Goal: Navigation & Orientation: Find specific page/section

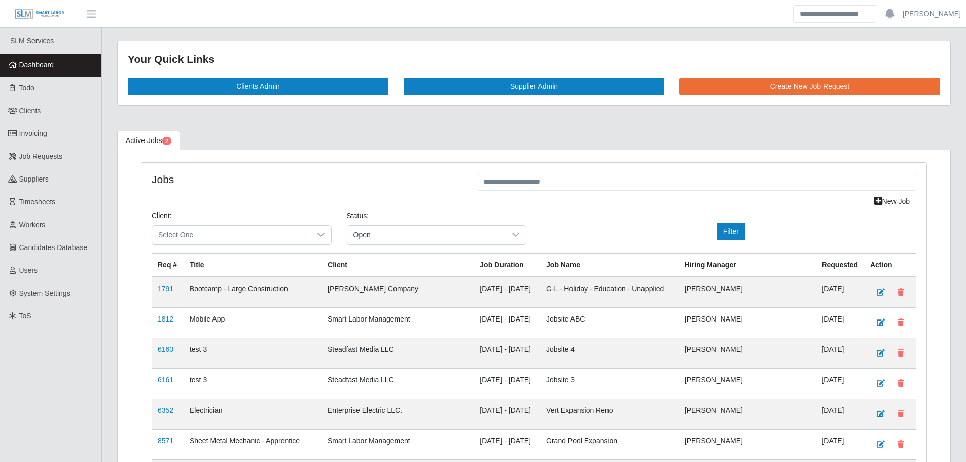
click at [26, 75] on link "Dashboard" at bounding box center [50, 65] width 101 height 23
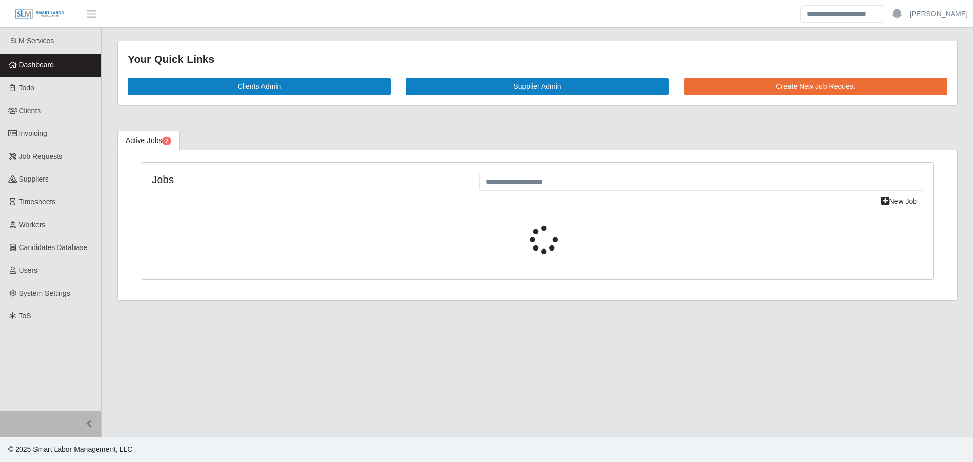
click at [31, 64] on span "Dashboard" at bounding box center [36, 65] width 35 height 8
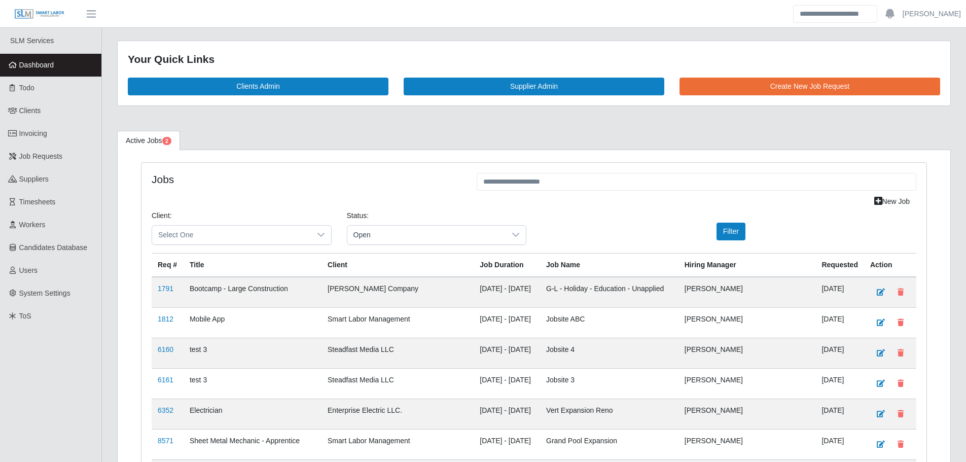
click at [54, 68] on link "Dashboard" at bounding box center [50, 65] width 101 height 23
click at [64, 63] on link "Dashboard" at bounding box center [50, 65] width 101 height 23
click at [53, 65] on span "Dashboard" at bounding box center [36, 65] width 35 height 8
click at [80, 69] on link "Dashboard" at bounding box center [50, 65] width 101 height 23
click at [68, 66] on link "Dashboard" at bounding box center [50, 65] width 101 height 23
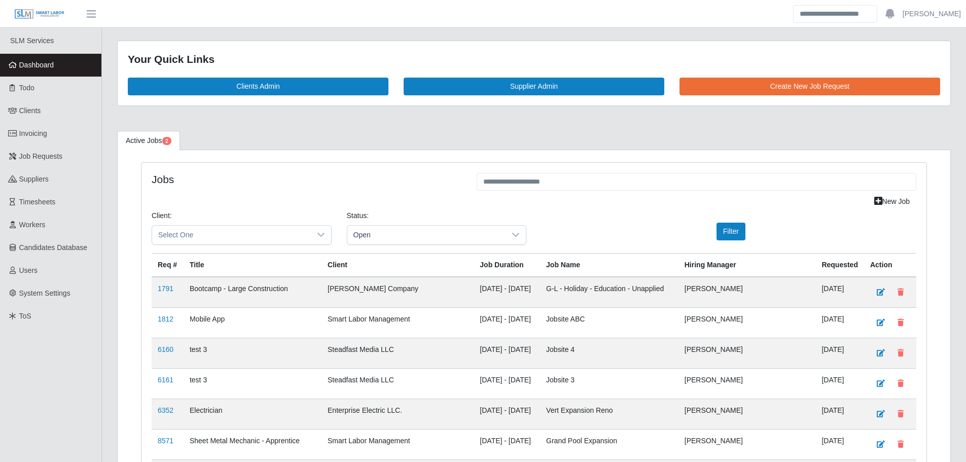
click at [48, 67] on span "Dashboard" at bounding box center [36, 65] width 35 height 8
click at [55, 61] on link "Dashboard" at bounding box center [50, 65] width 101 height 23
